Goal: Information Seeking & Learning: Learn about a topic

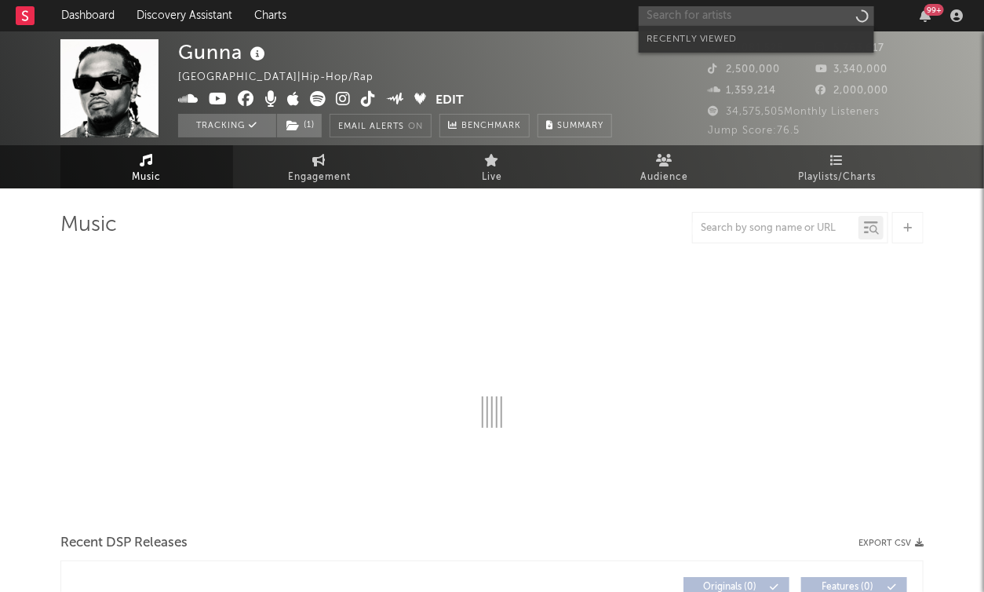
click at [662, 17] on input "text" at bounding box center [756, 16] width 235 height 20
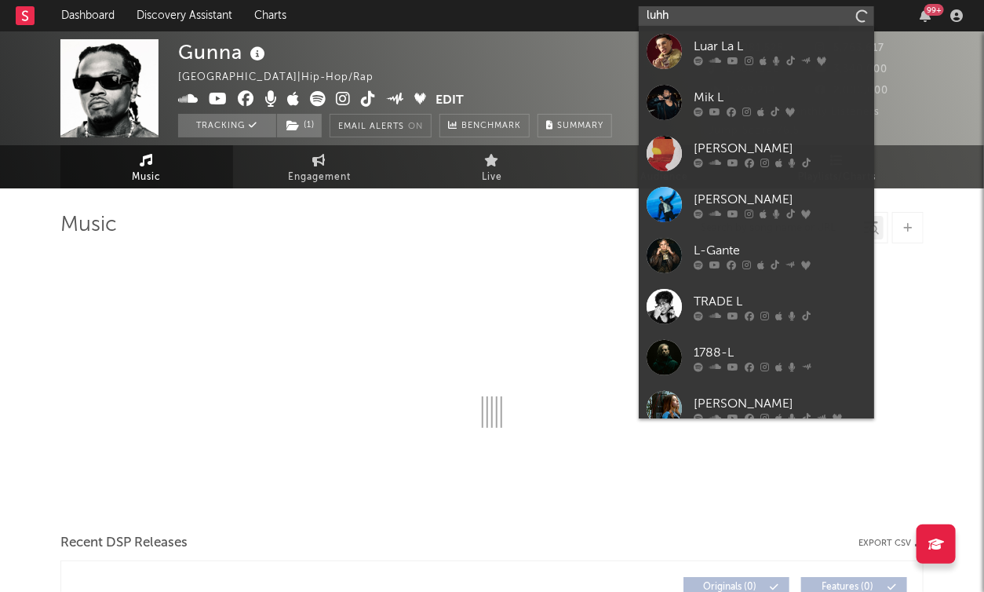
type input "luhh"
select select "6m"
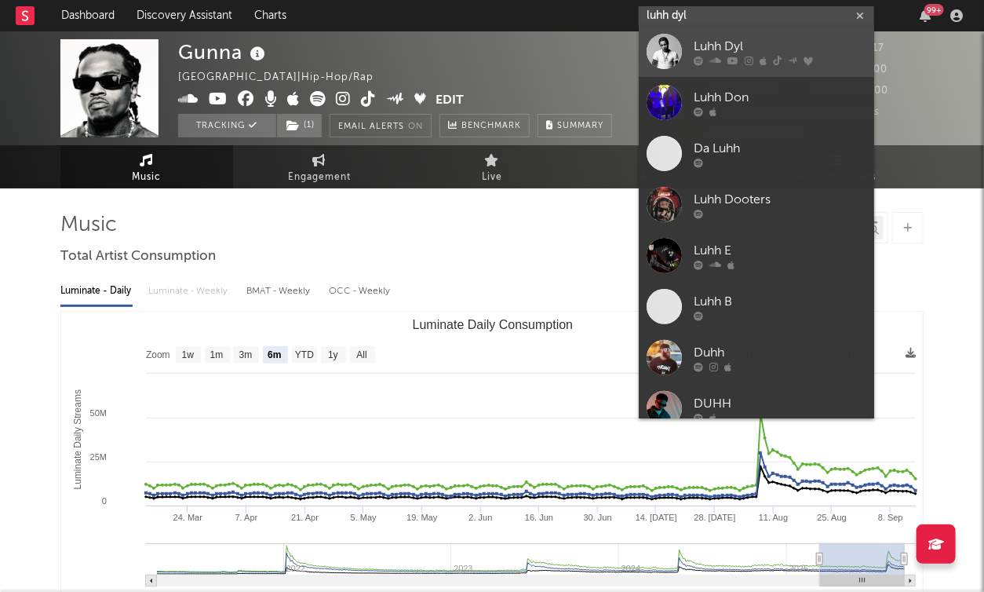
type input "luhh dyl"
click at [694, 47] on div "Luhh Dyl" at bounding box center [780, 47] width 173 height 19
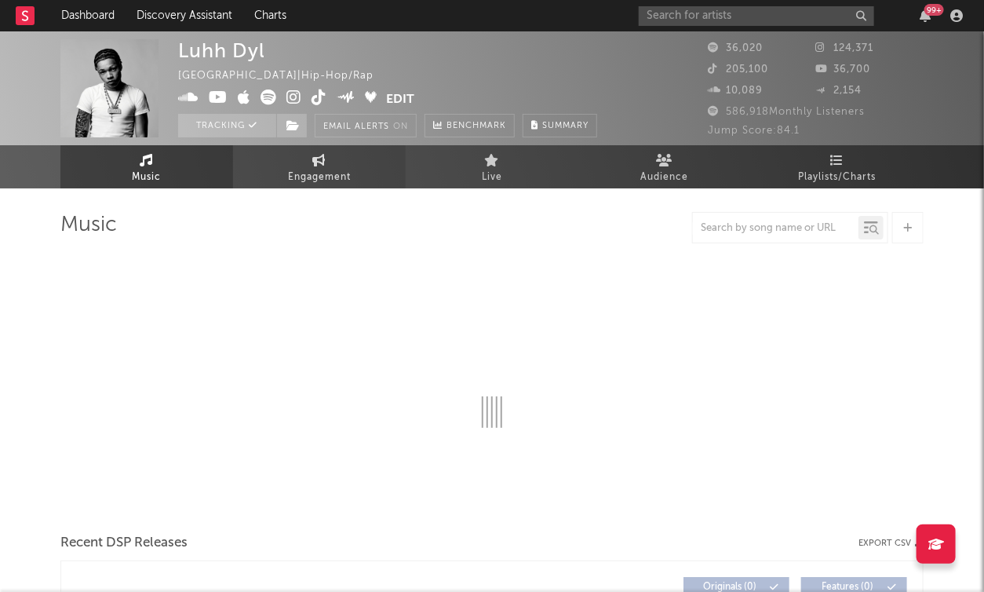
select select "6m"
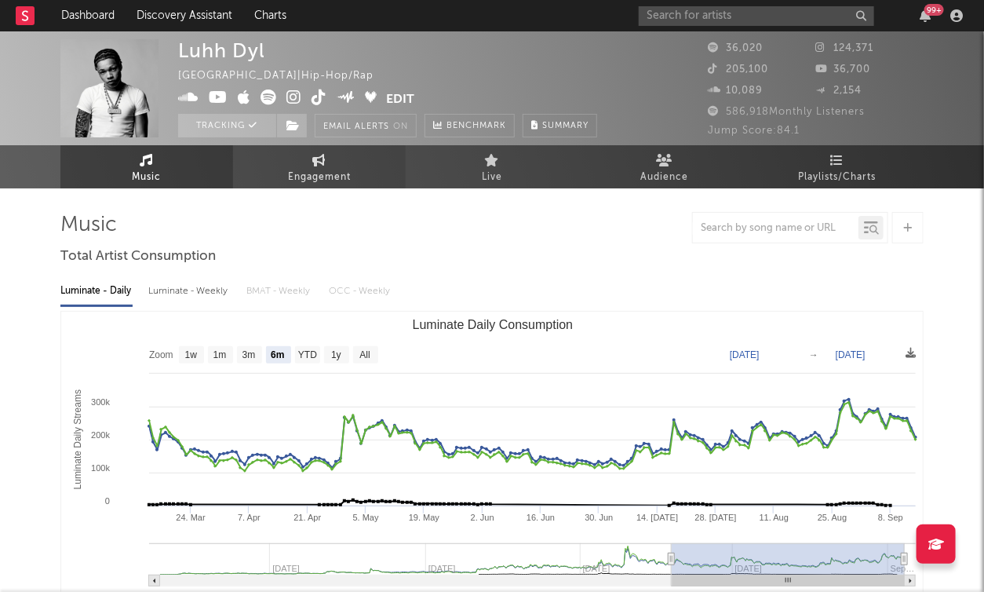
click at [373, 176] on link "Engagement" at bounding box center [319, 166] width 173 height 43
select select "1w"
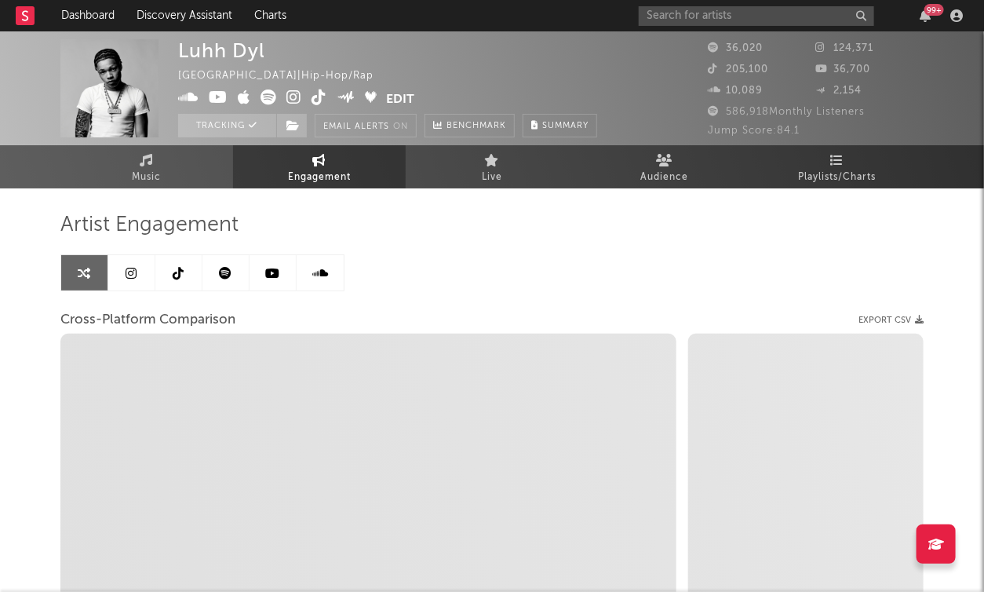
select select "1m"
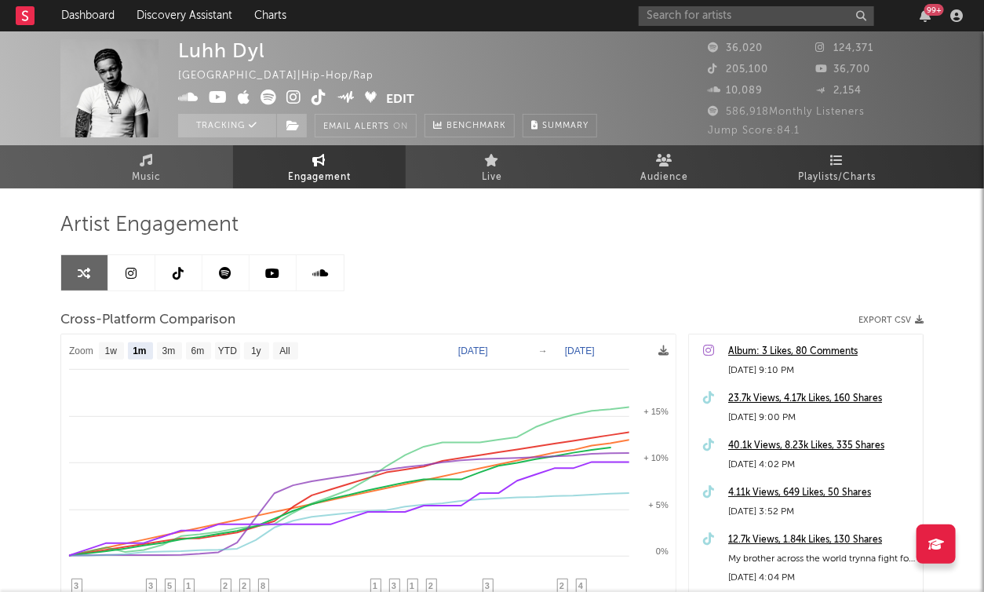
click at [488, 345] on text "[DATE]" at bounding box center [473, 350] width 30 height 11
click at [521, 350] on input "[DATE]" at bounding box center [484, 351] width 73 height 16
type input "[DATE]"
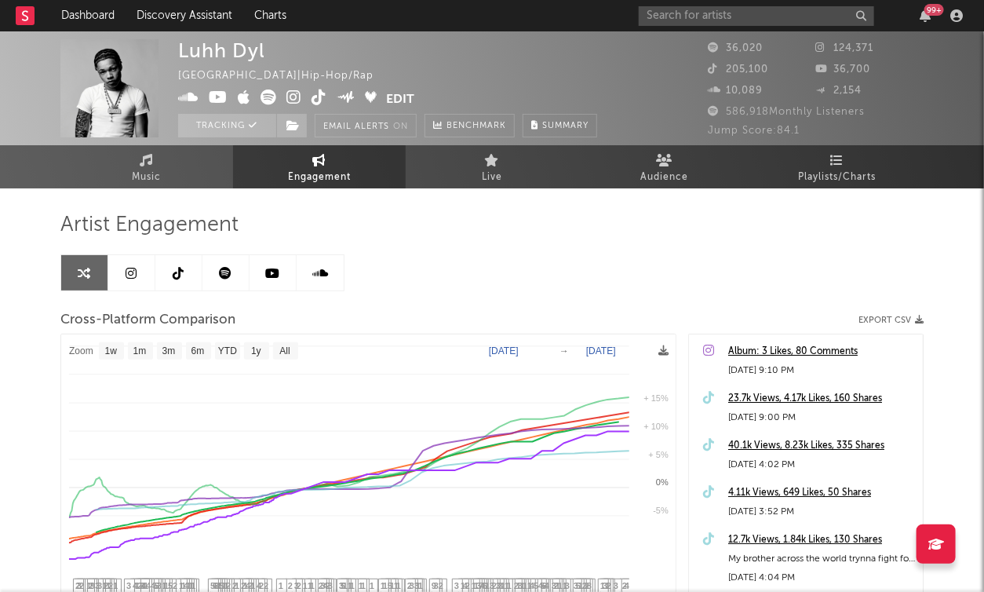
select select "1w"
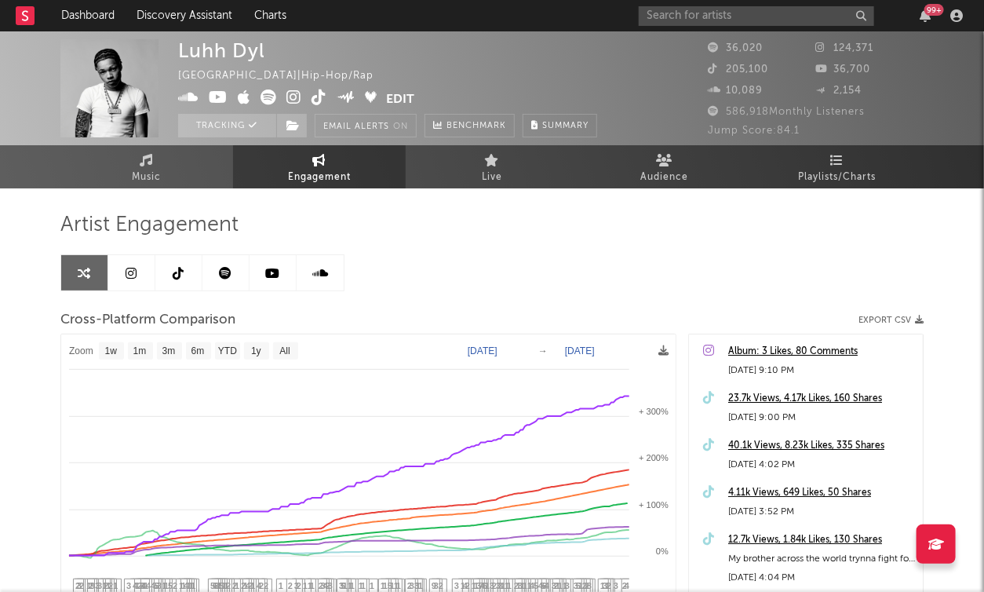
click at [588, 348] on text "[DATE]" at bounding box center [580, 350] width 30 height 11
click at [624, 348] on input "[DATE]" at bounding box center [590, 351] width 73 height 16
type input "[DATE]"
select select "3m"
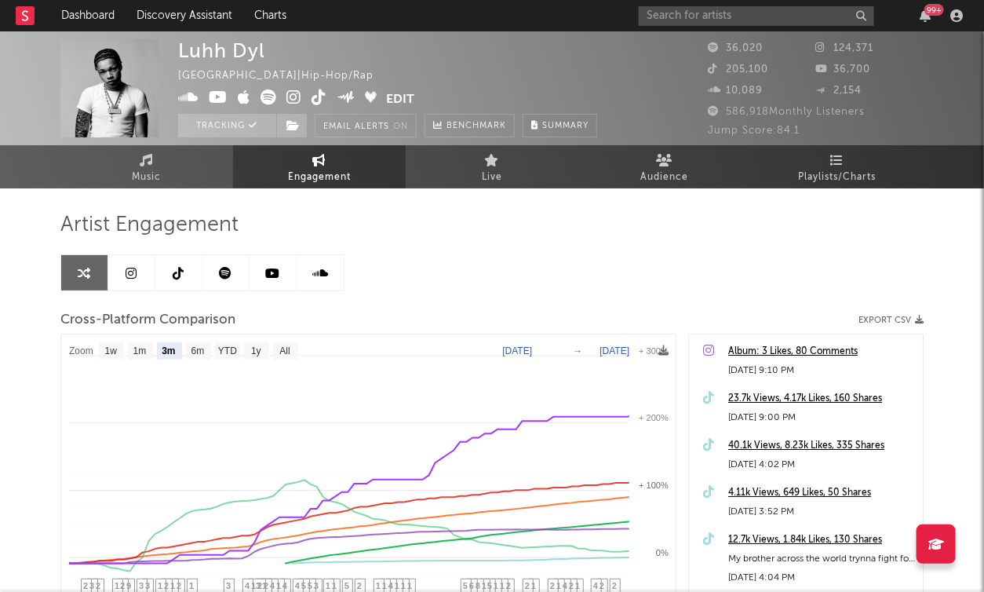
select select "3m"
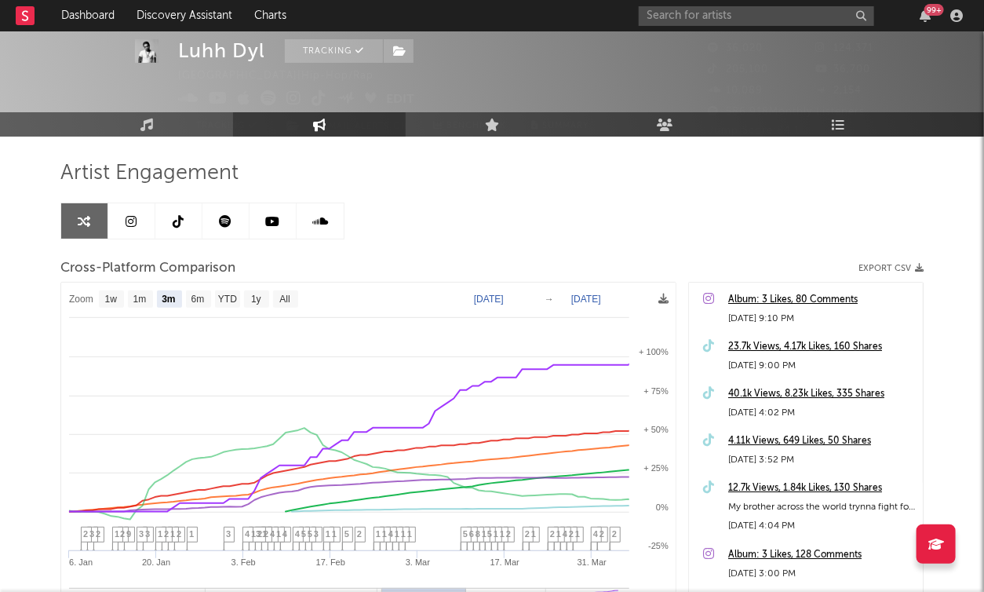
scroll to position [59, 0]
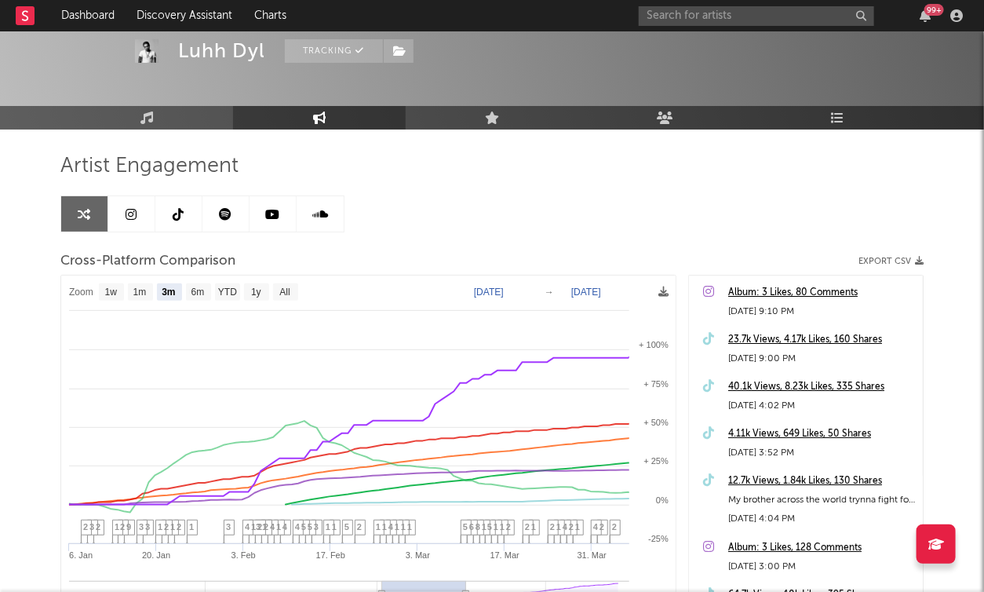
click at [592, 289] on text "[DATE]" at bounding box center [586, 291] width 30 height 11
click at [628, 289] on input "[DATE]" at bounding box center [593, 292] width 73 height 16
type input "[DATE]"
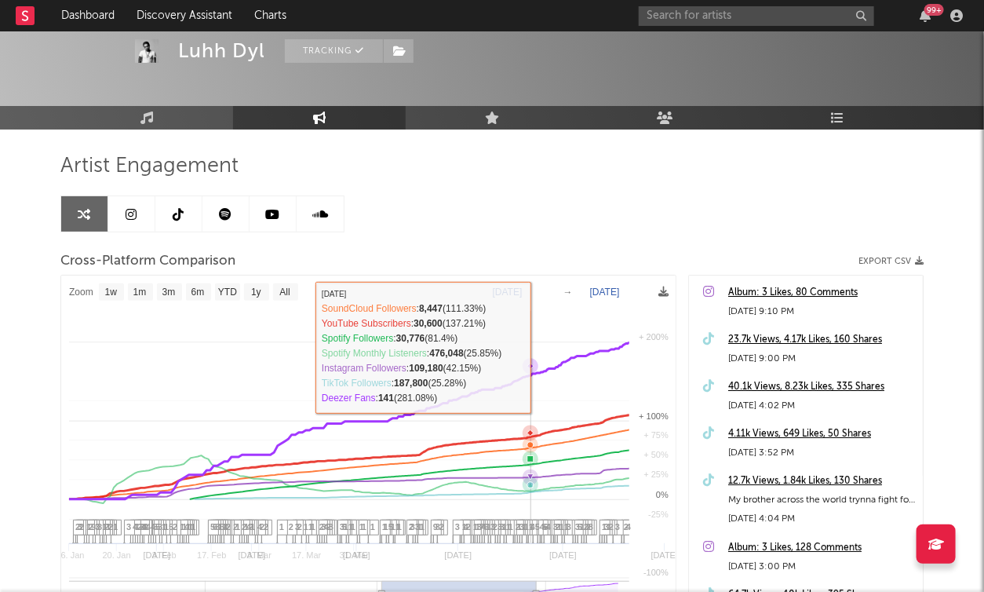
select select "1w"
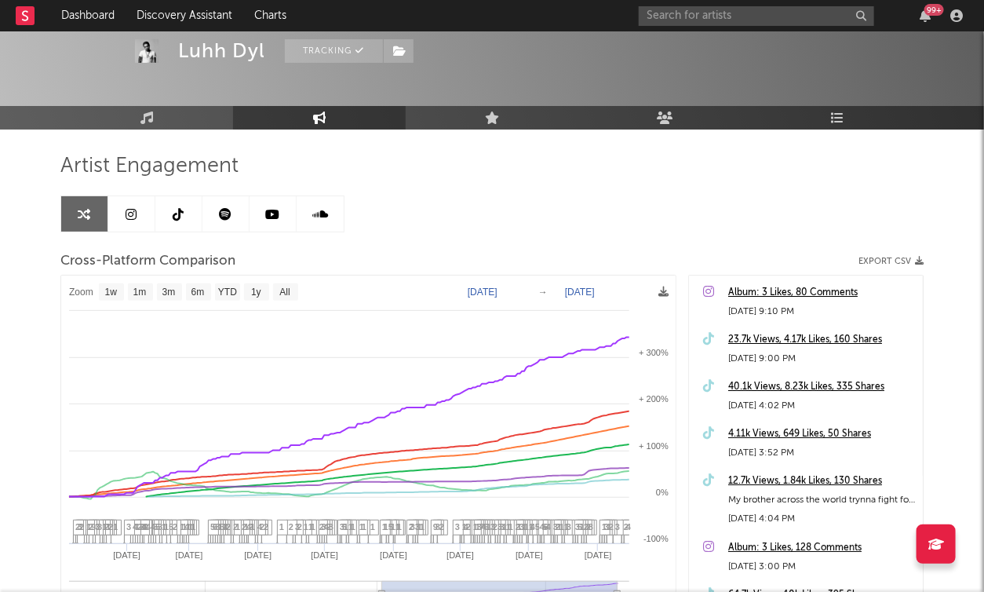
click at [497, 289] on text "[DATE]" at bounding box center [483, 291] width 30 height 11
click at [526, 292] on input "[DATE]" at bounding box center [489, 292] width 73 height 16
type input "[DATE]"
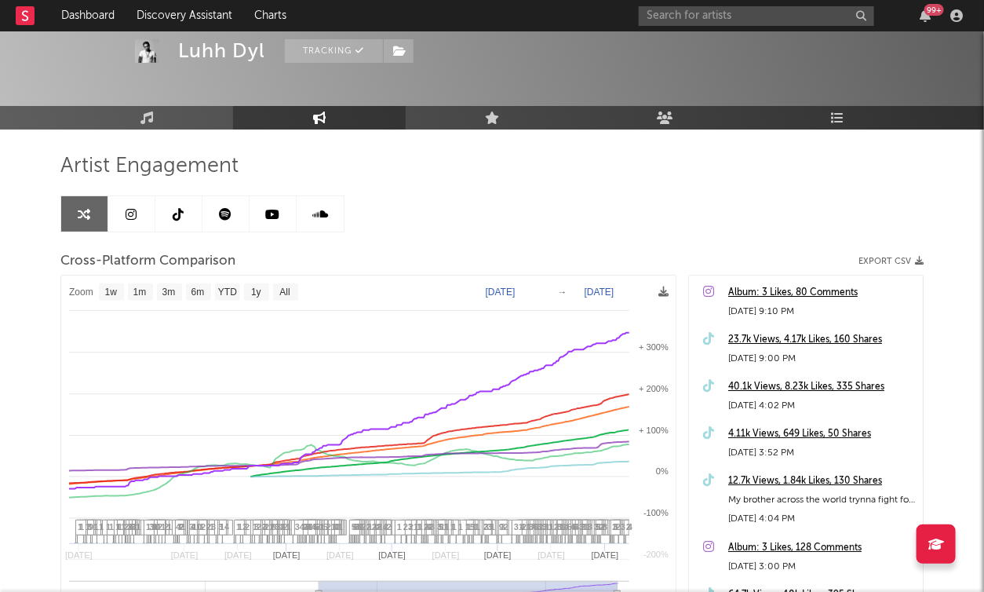
select select "1w"
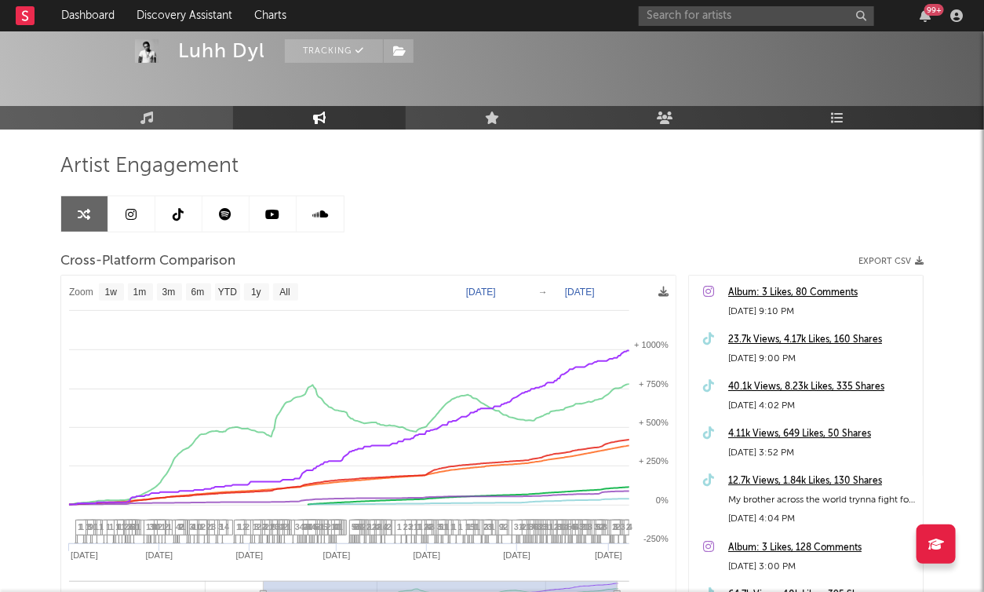
click at [496, 290] on text "[DATE]" at bounding box center [481, 291] width 30 height 11
click at [525, 289] on input "[DATE]" at bounding box center [488, 292] width 73 height 16
type input "[DATE]"
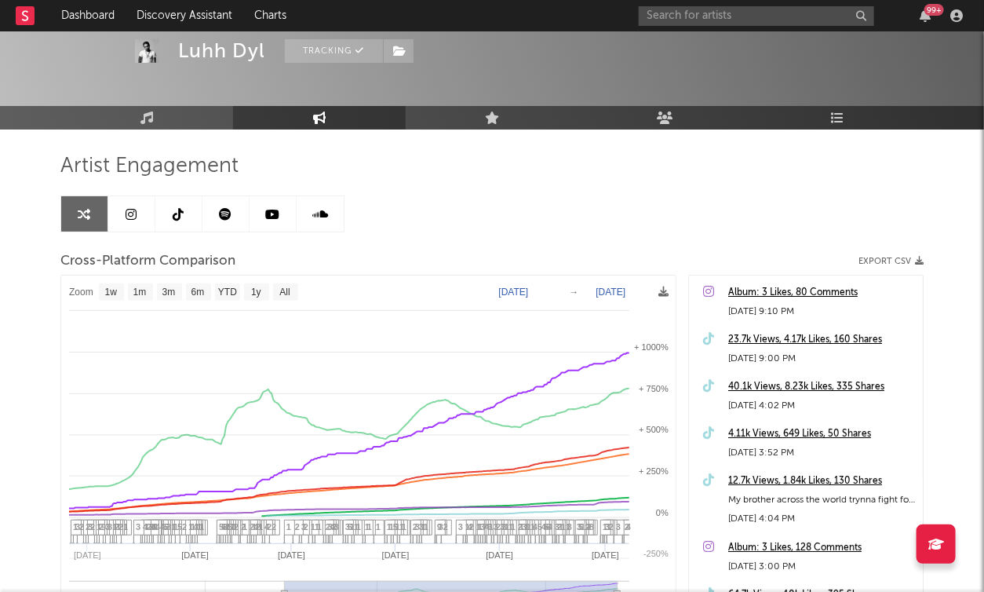
select select "1w"
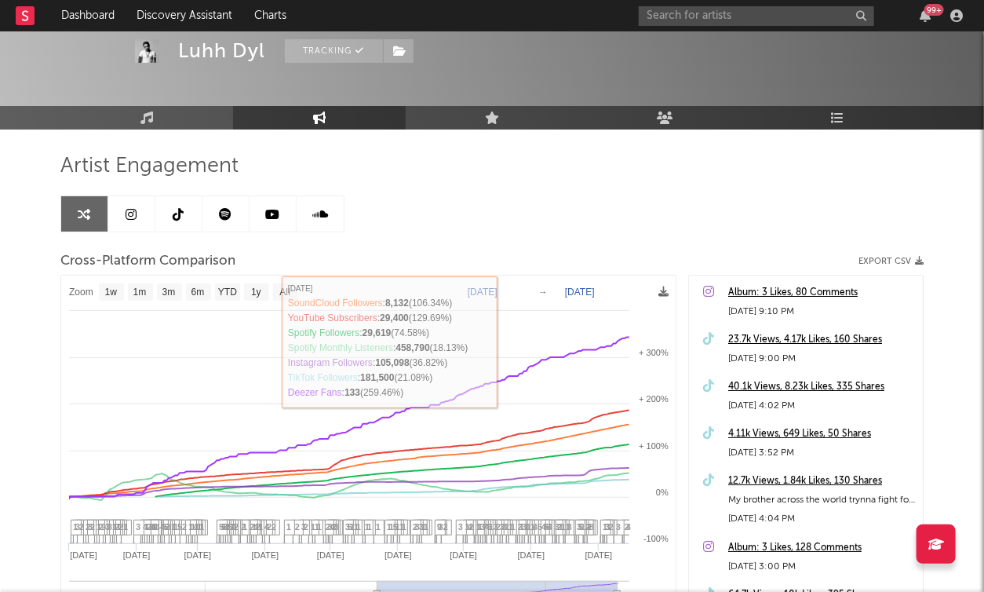
click at [497, 290] on text "[DATE]" at bounding box center [483, 291] width 30 height 11
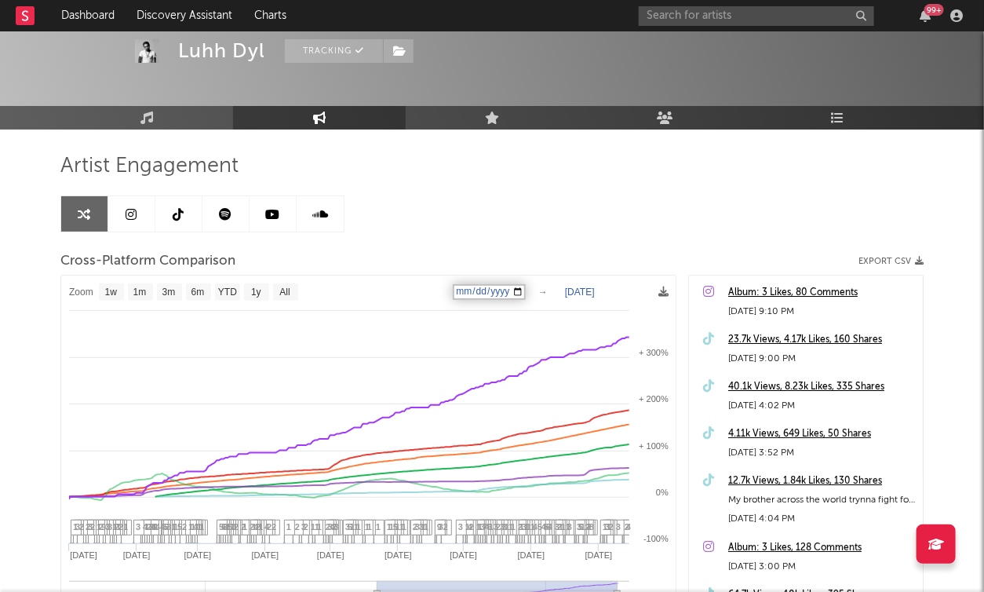
click at [526, 292] on input "[DATE]" at bounding box center [489, 292] width 73 height 16
type input "[DATE]"
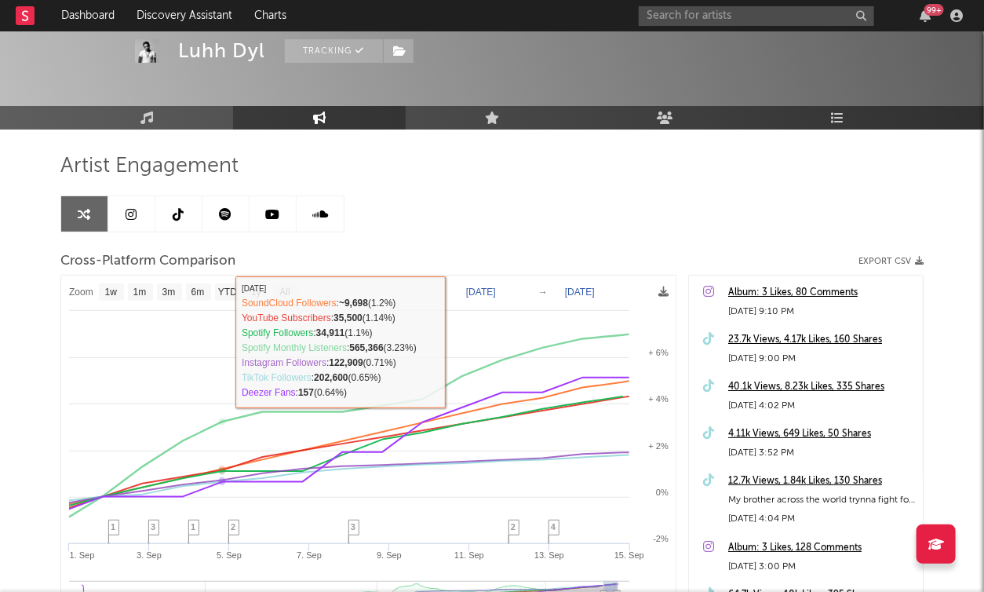
click at [174, 294] on text "3m" at bounding box center [168, 292] width 13 height 11
select select "3m"
type input "[DATE]"
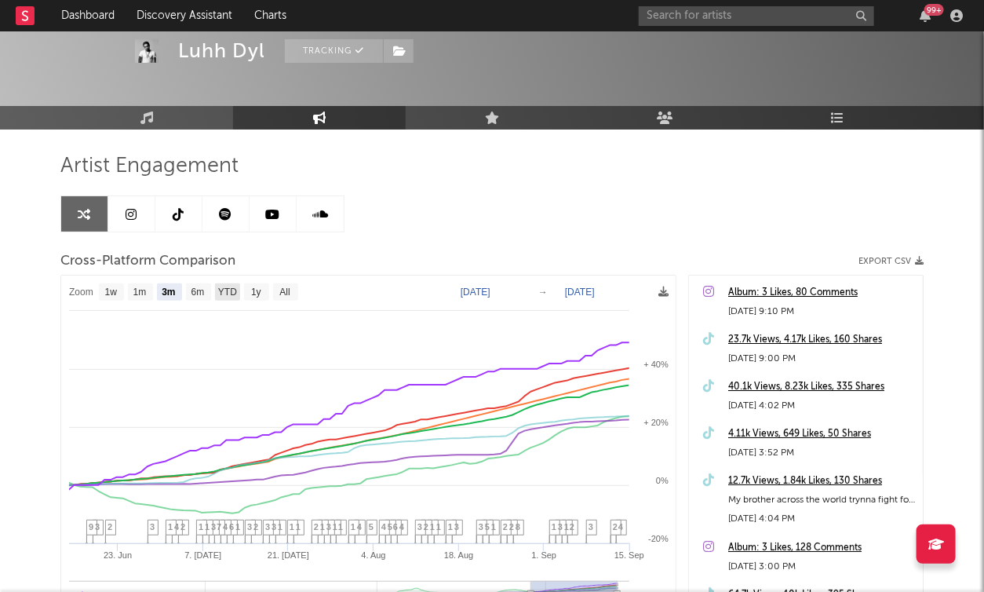
click at [223, 288] on text "YTD" at bounding box center [227, 292] width 19 height 11
select select "YTD"
type input "[DATE]"
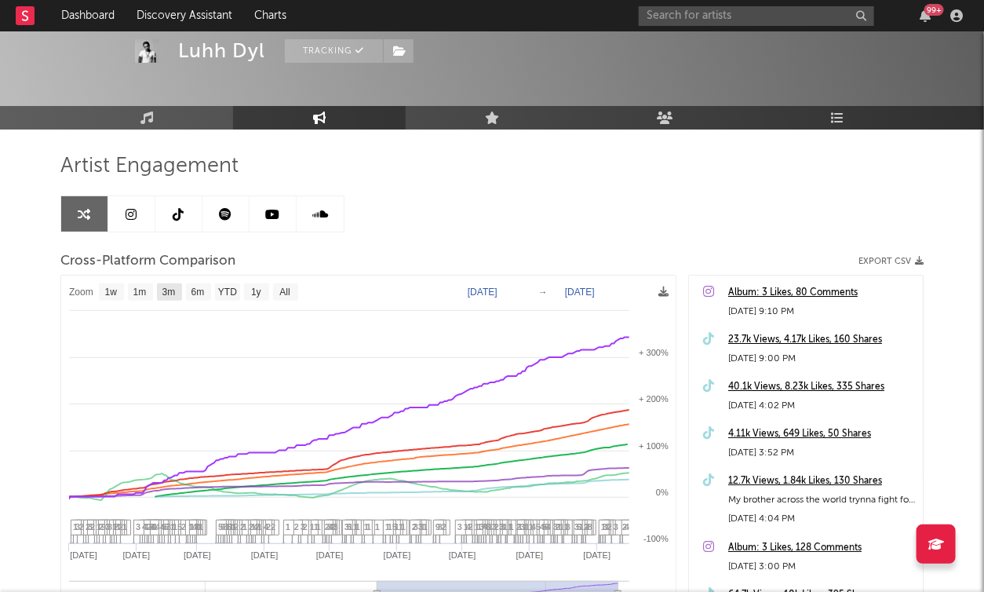
click at [175, 290] on text "3m" at bounding box center [168, 292] width 13 height 11
select select "3m"
type input "[DATE]"
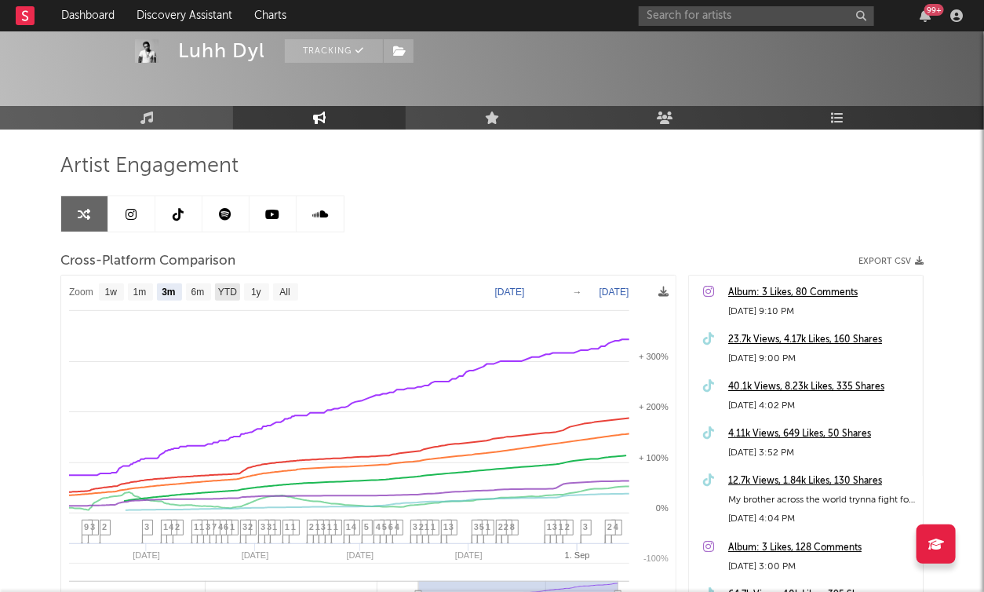
select select "3m"
